Goal: Navigation & Orientation: Find specific page/section

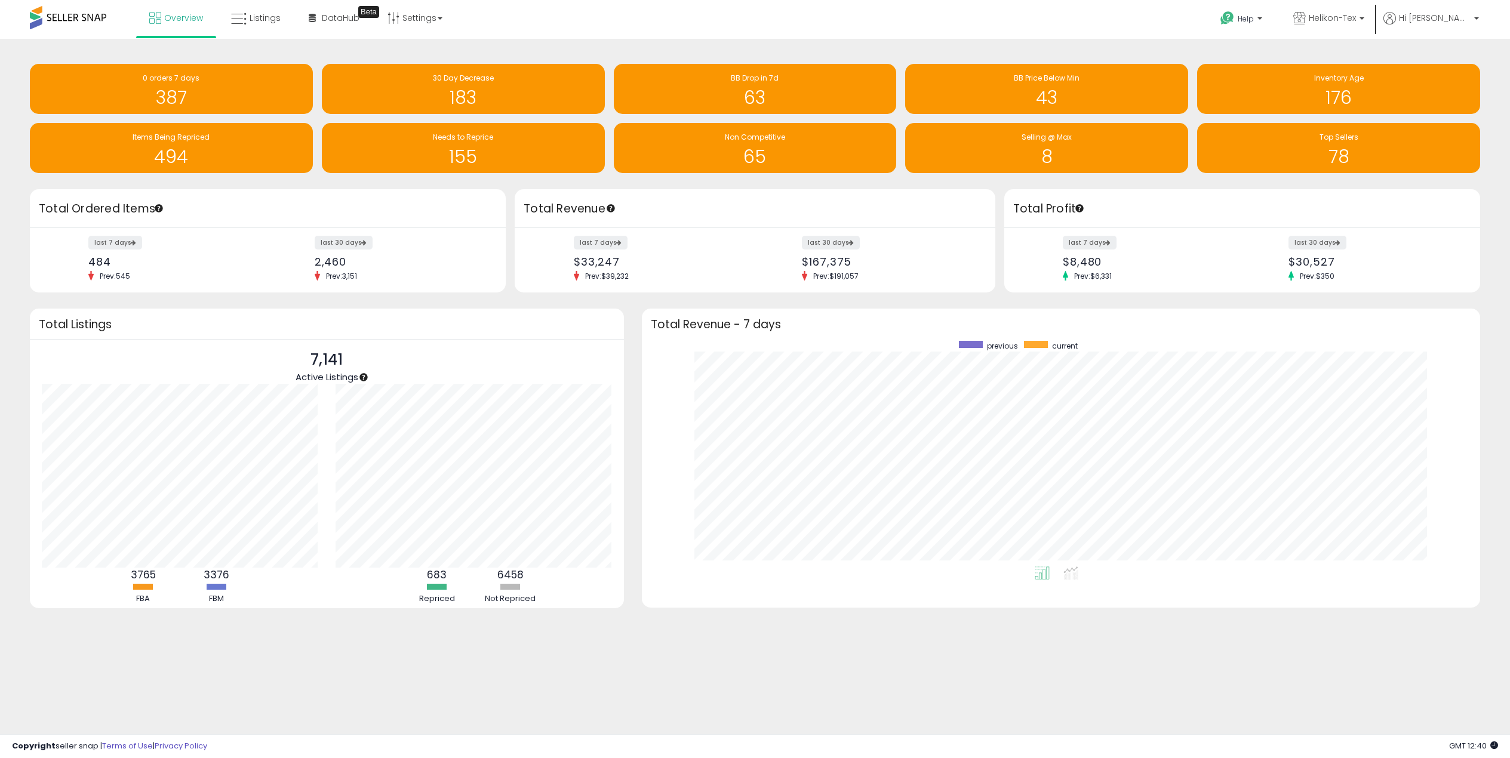
scroll to position [226, 815]
click at [1341, 151] on h1 "78" at bounding box center [1338, 157] width 271 height 20
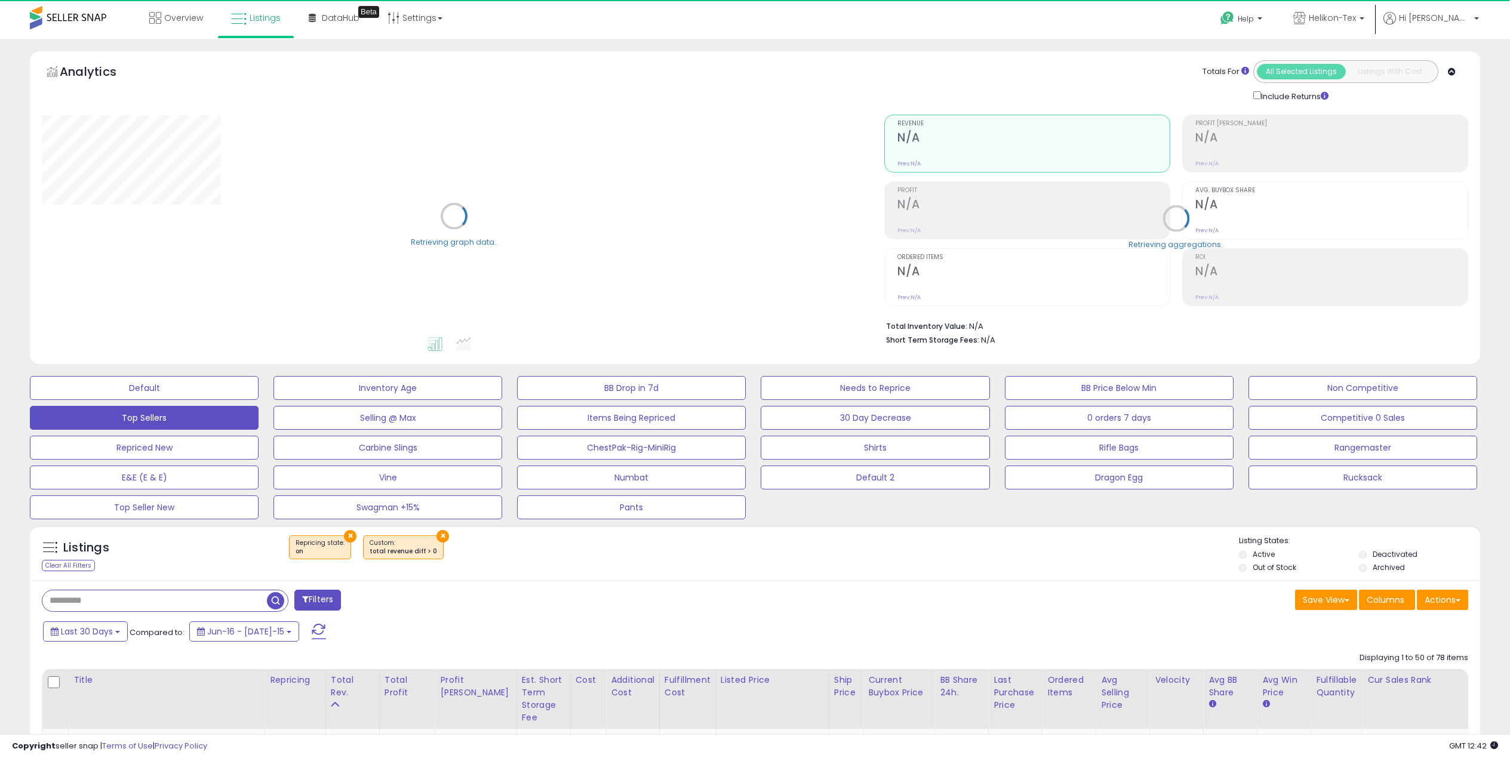
select select "**"
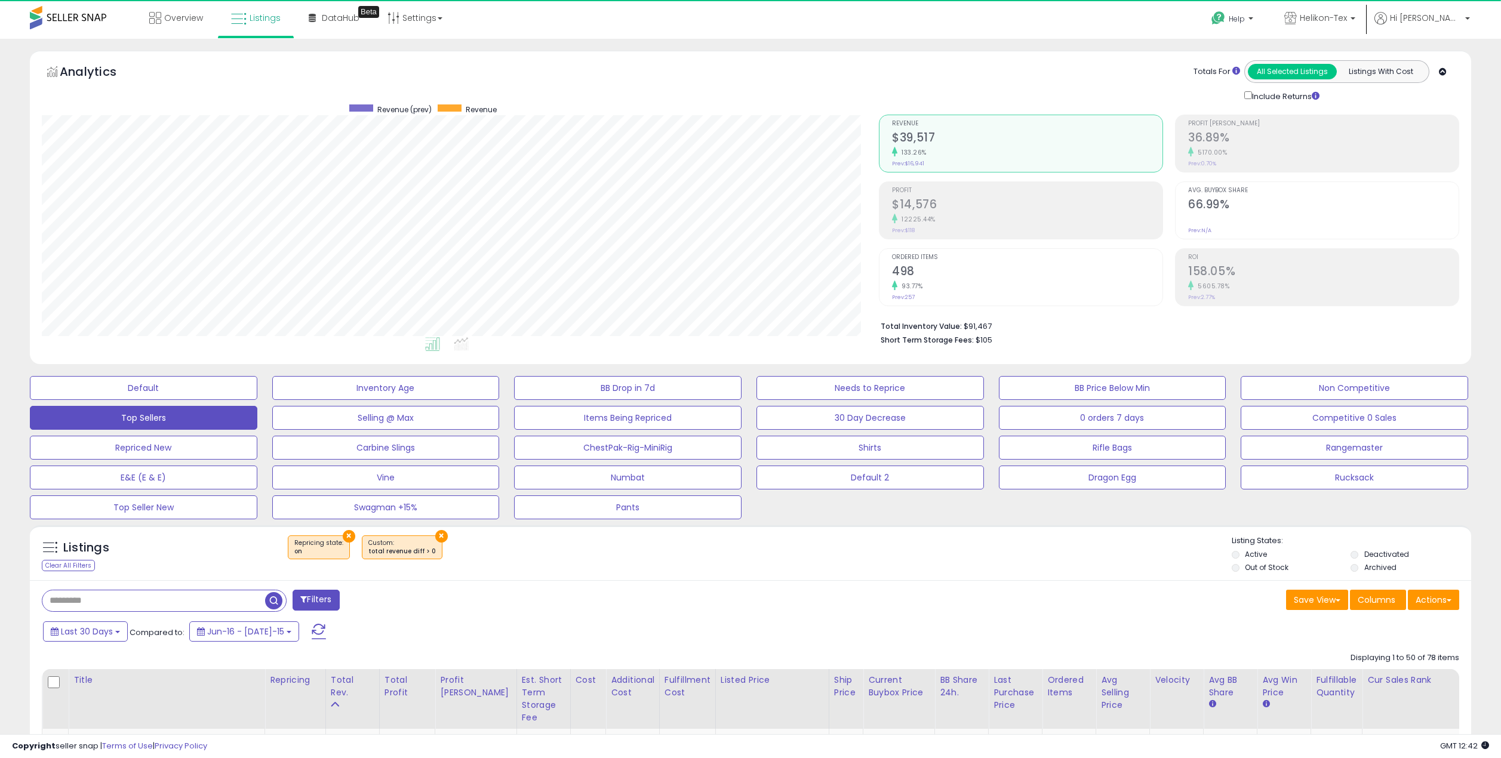
scroll to position [245, 838]
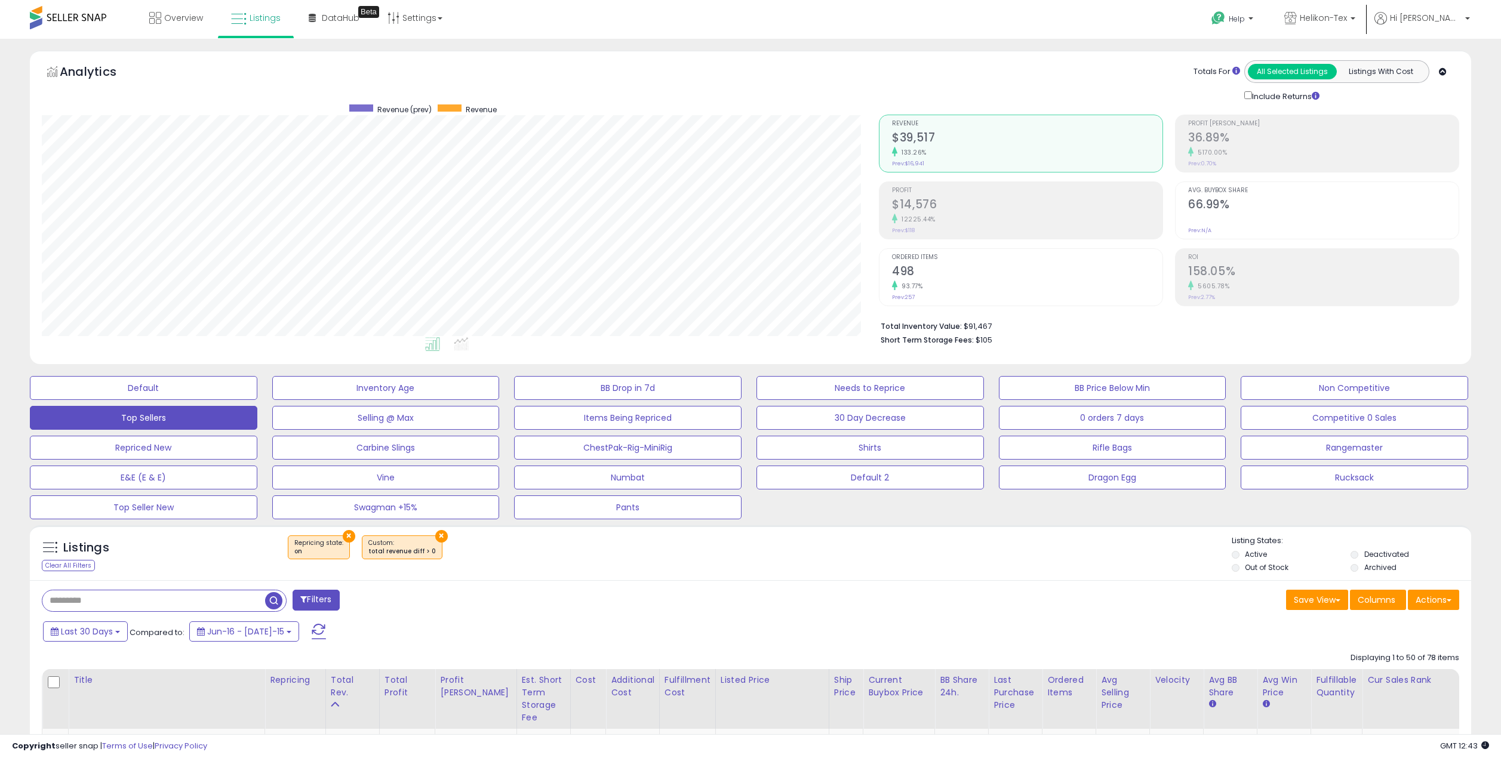
click at [968, 556] on div "× Repricing state : on × total revenue diff > 0" at bounding box center [752, 552] width 959 height 33
click at [184, 19] on span "Overview" at bounding box center [183, 18] width 39 height 12
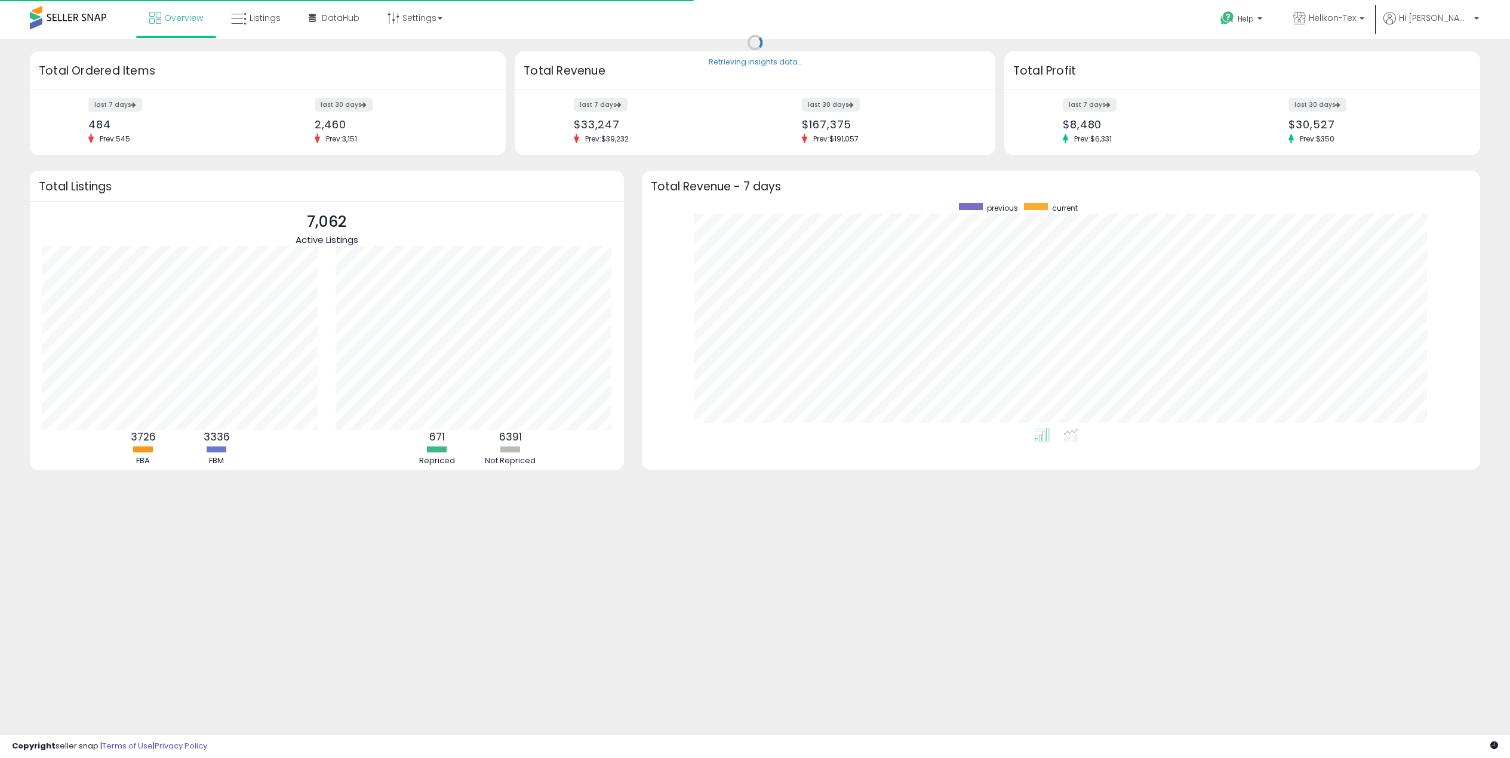
scroll to position [226, 815]
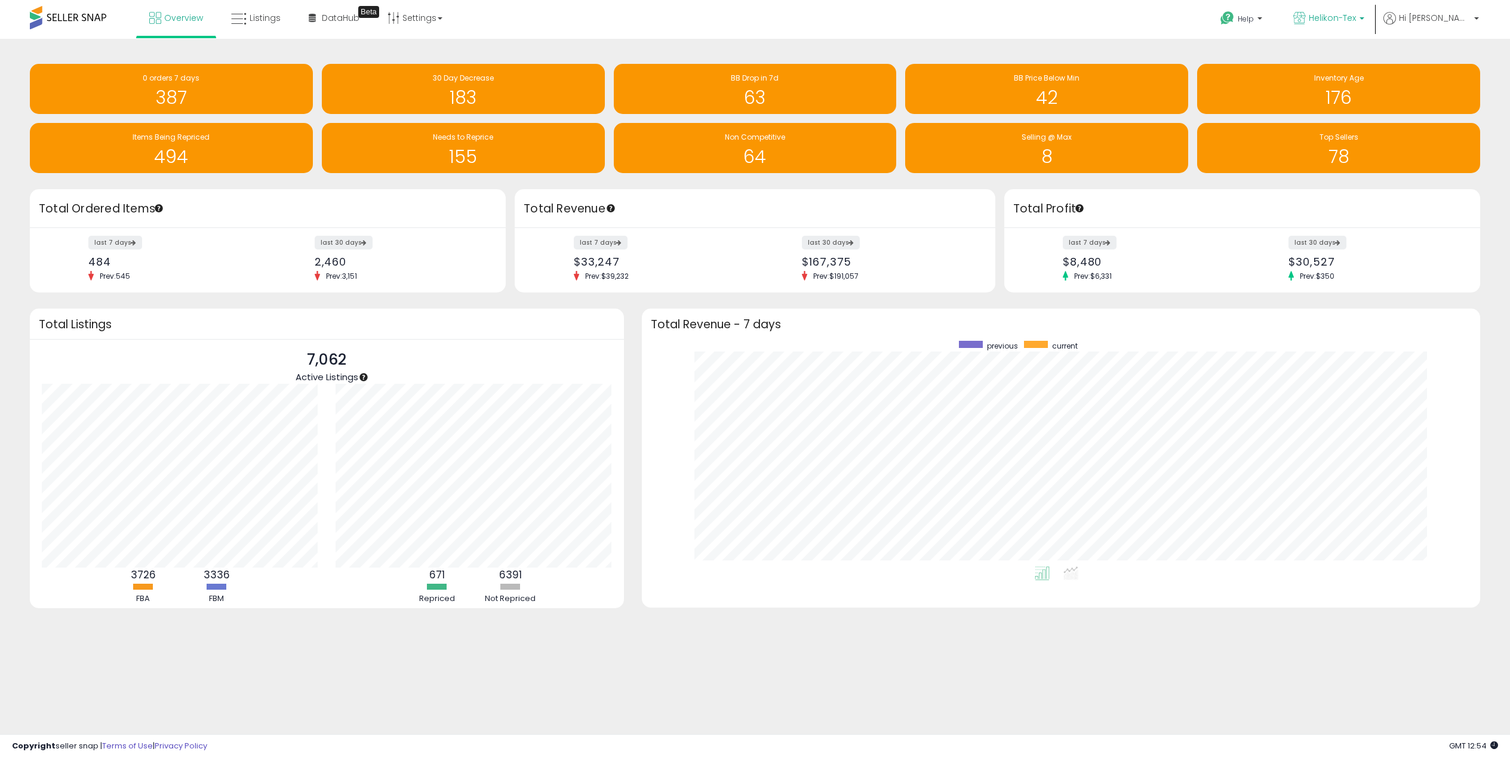
click at [1355, 20] on span "Helikon-Tex" at bounding box center [1332, 18] width 47 height 12
click at [1256, 53] on span "Direct Action" at bounding box center [1226, 55] width 60 height 10
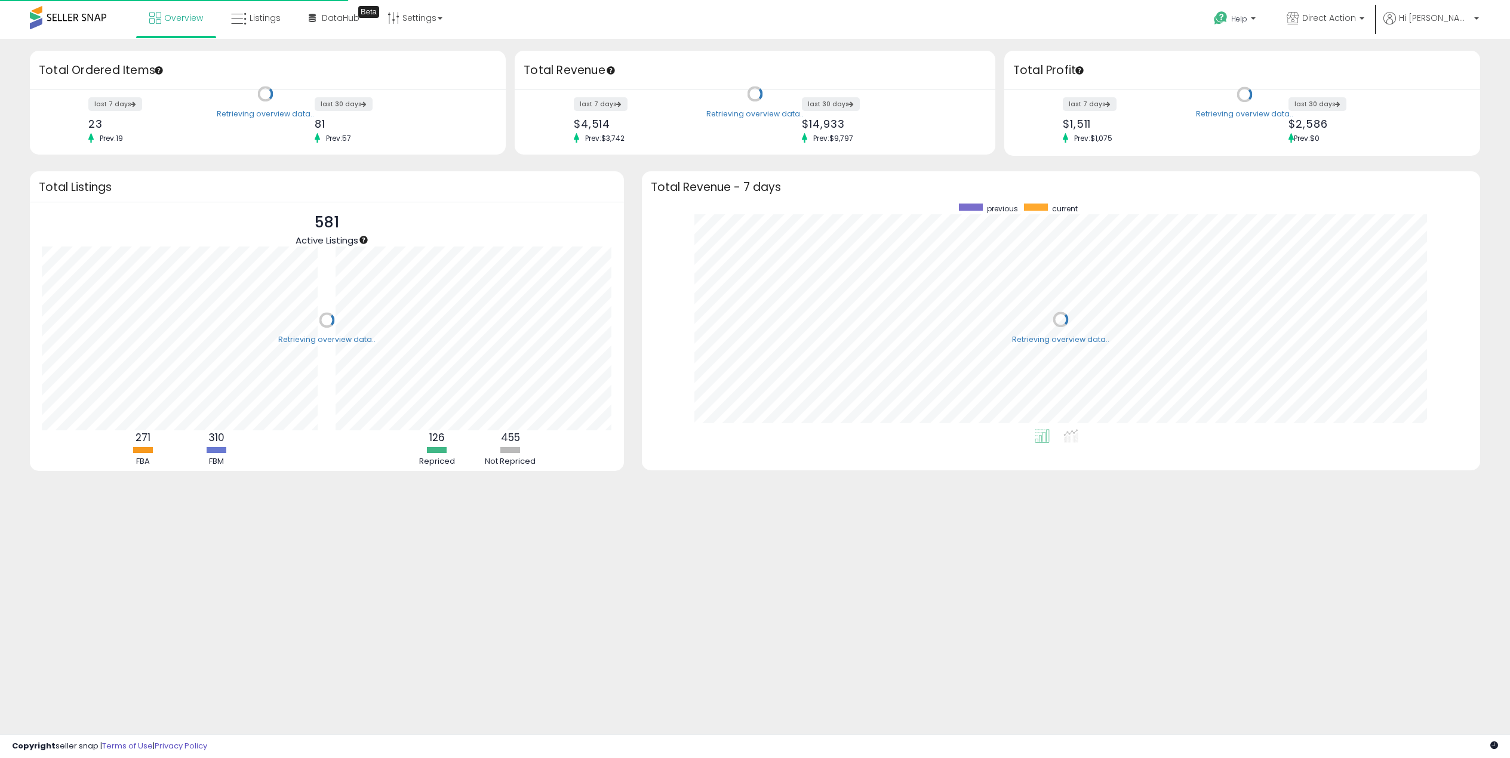
scroll to position [226, 815]
